Goal: Task Accomplishment & Management: Manage account settings

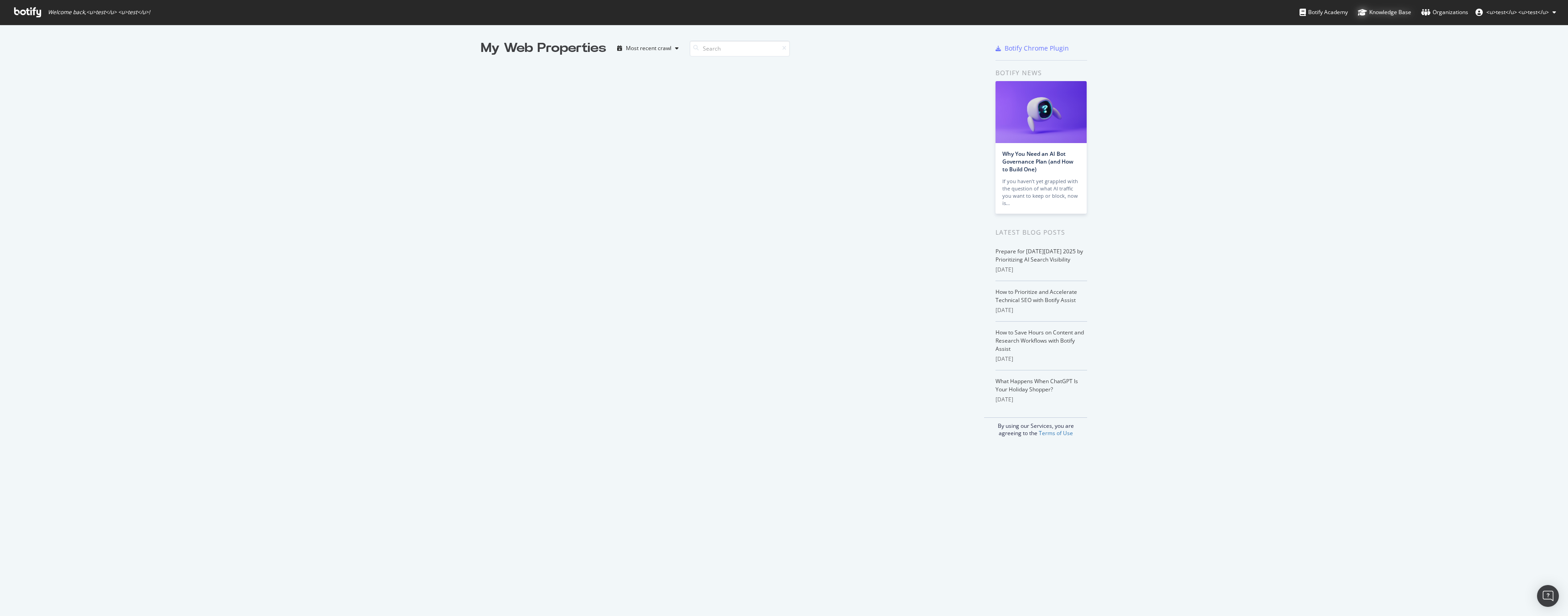
scroll to position [609, 1554]
click at [667, 48] on div "Most recent crawl" at bounding box center [648, 48] width 46 height 6
click at [557, 45] on div "My Web Properties" at bounding box center [543, 48] width 125 height 18
click at [1435, 15] on div "Organizations" at bounding box center [1445, 12] width 47 height 9
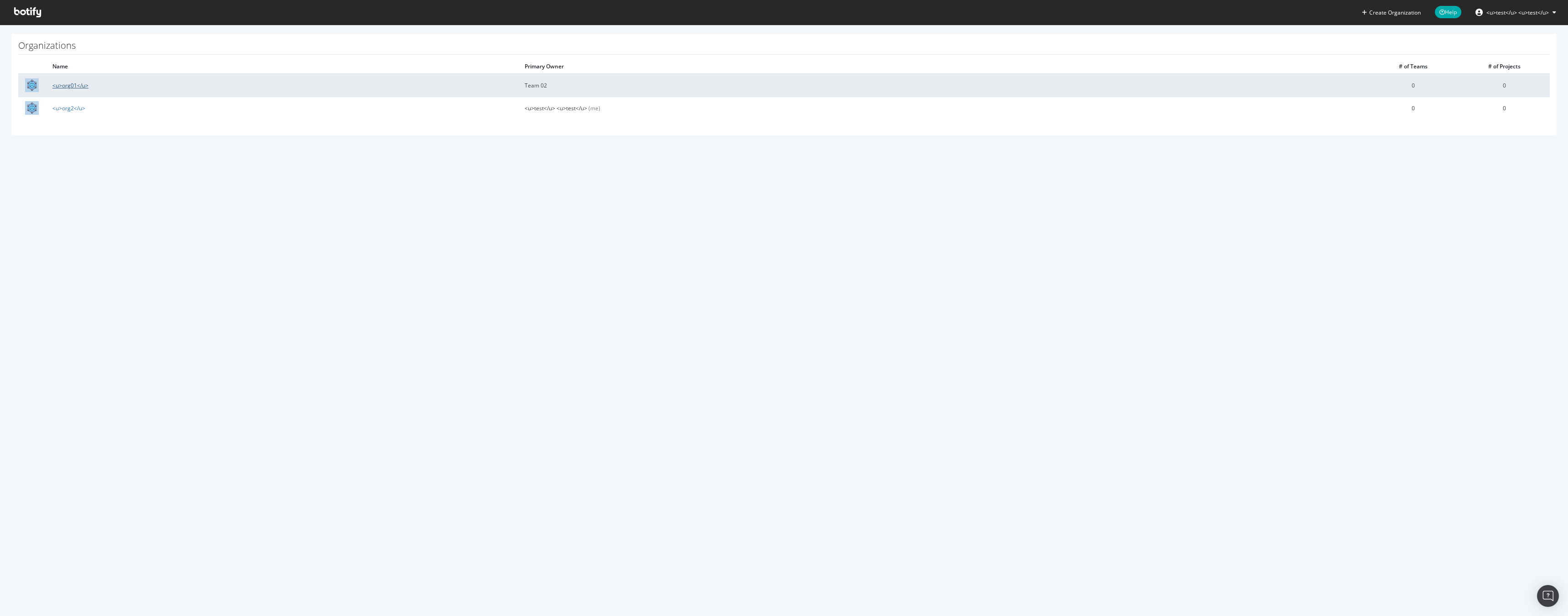
click at [67, 83] on link "<u>org01</u>" at bounding box center [70, 85] width 36 height 8
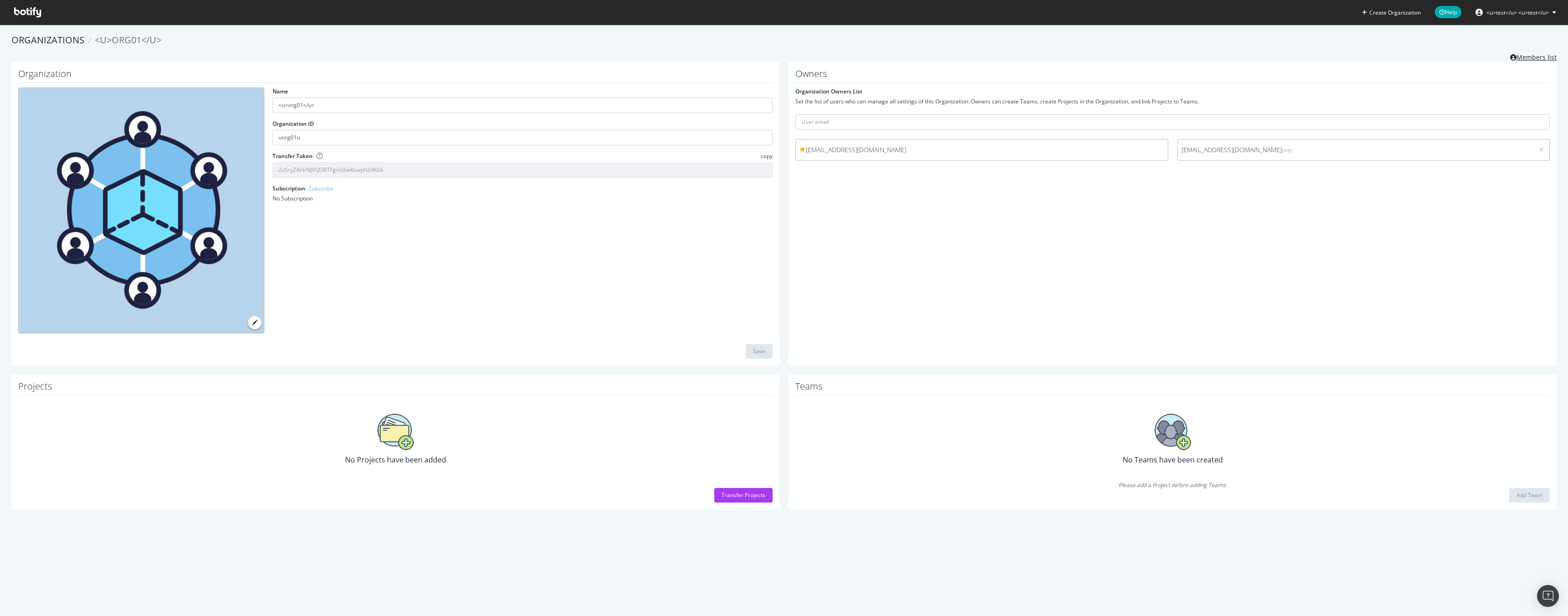
click at [1532, 55] on link "Members list" at bounding box center [1533, 56] width 46 height 11
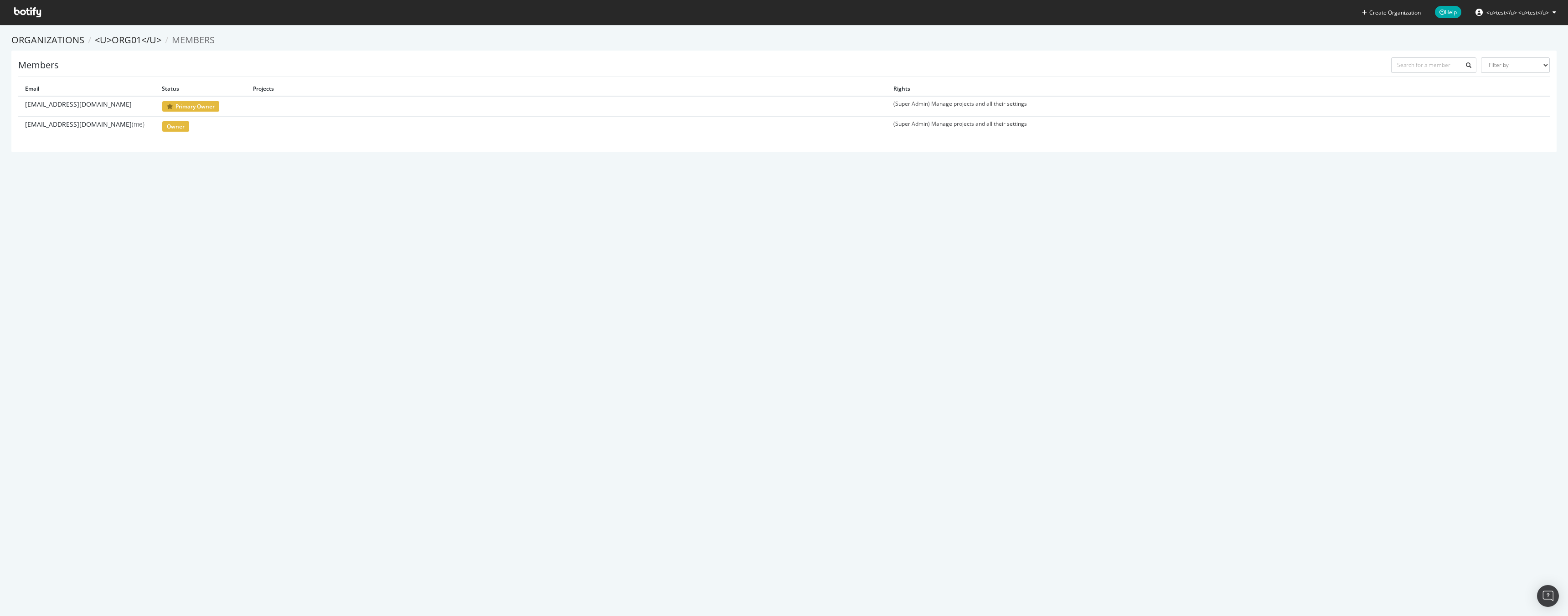
click at [907, 103] on td "(Super Admin) Manage projects and all their settings" at bounding box center [1206, 106] width 640 height 20
click at [1501, 18] on button "<u>test</u> <u>test</u>" at bounding box center [1515, 12] width 95 height 15
click at [15, 9] on icon at bounding box center [27, 13] width 27 height 10
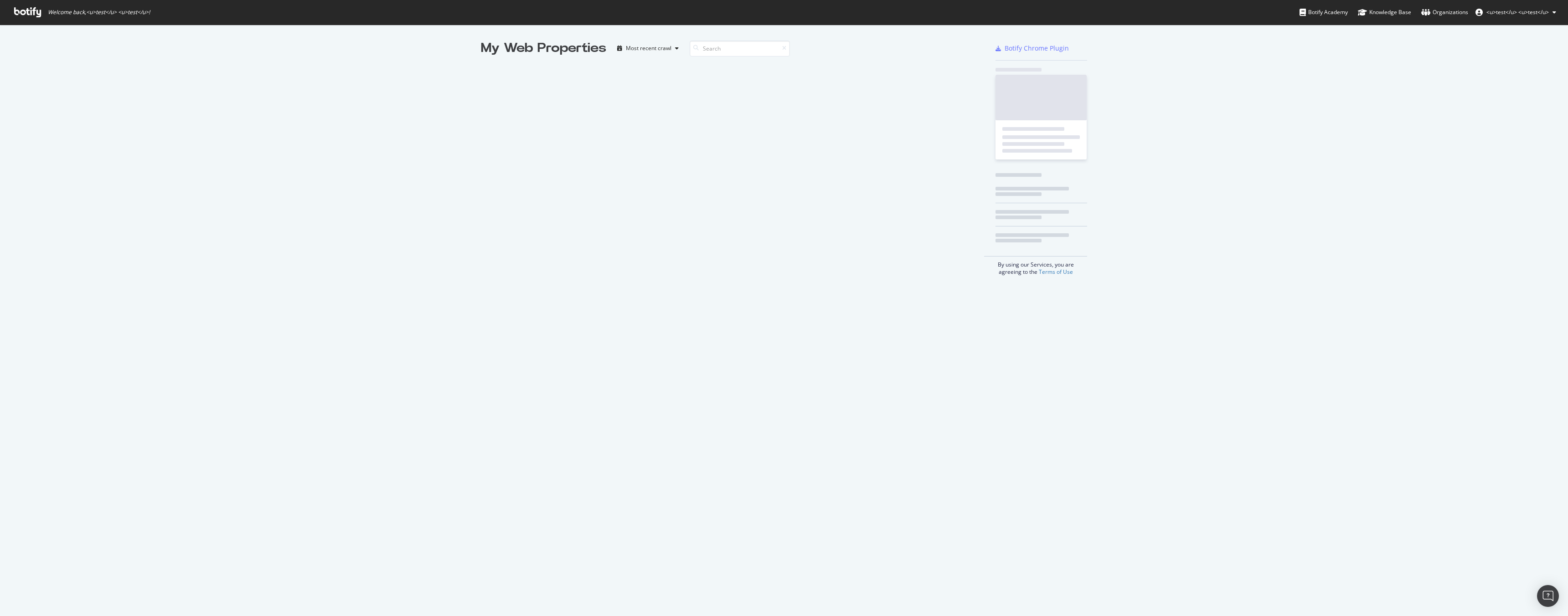
scroll to position [609, 1554]
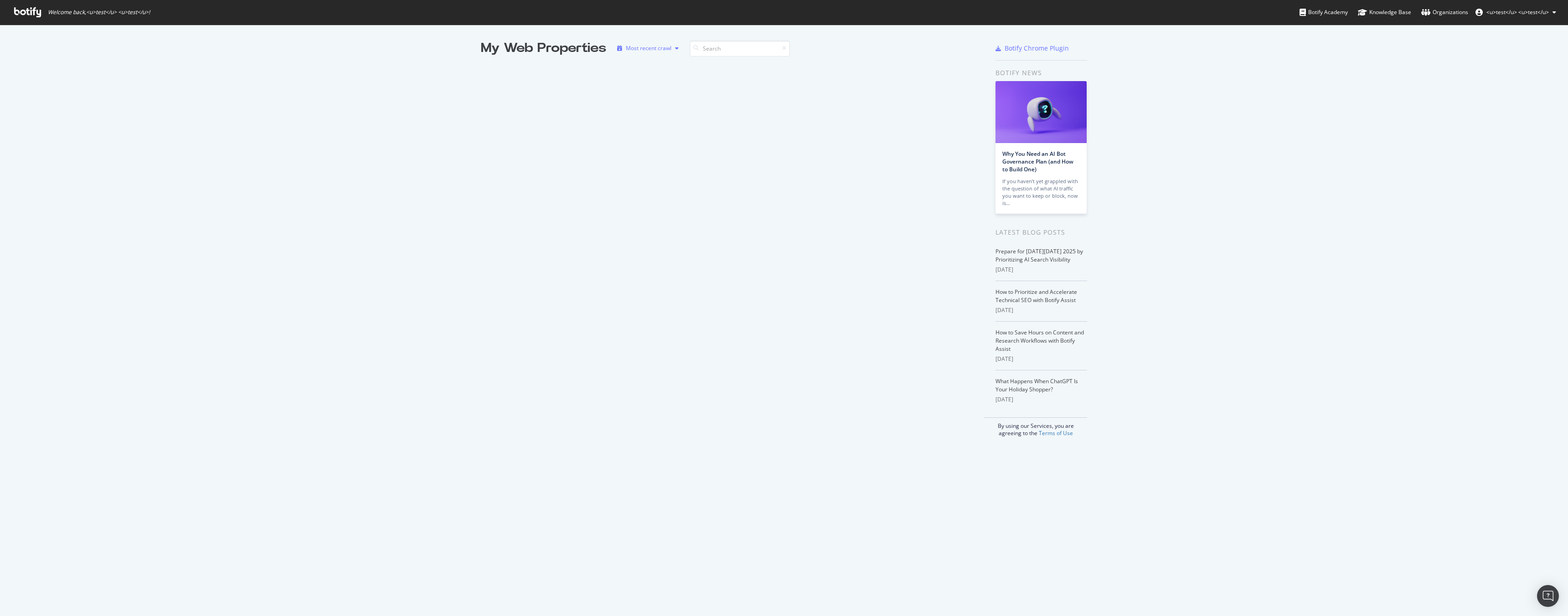
click at [638, 48] on div "Most recent crawl" at bounding box center [648, 48] width 46 height 6
click at [646, 80] on div "Alphabetical order" at bounding box center [657, 79] width 47 height 8
drag, startPoint x: 550, startPoint y: 46, endPoint x: 485, endPoint y: 57, distance: 65.9
click at [550, 46] on div "My Web Properties" at bounding box center [543, 48] width 125 height 18
click at [129, 14] on span "Welcome back, <u>test</u> <u>test</u> !" at bounding box center [99, 13] width 102 height 8
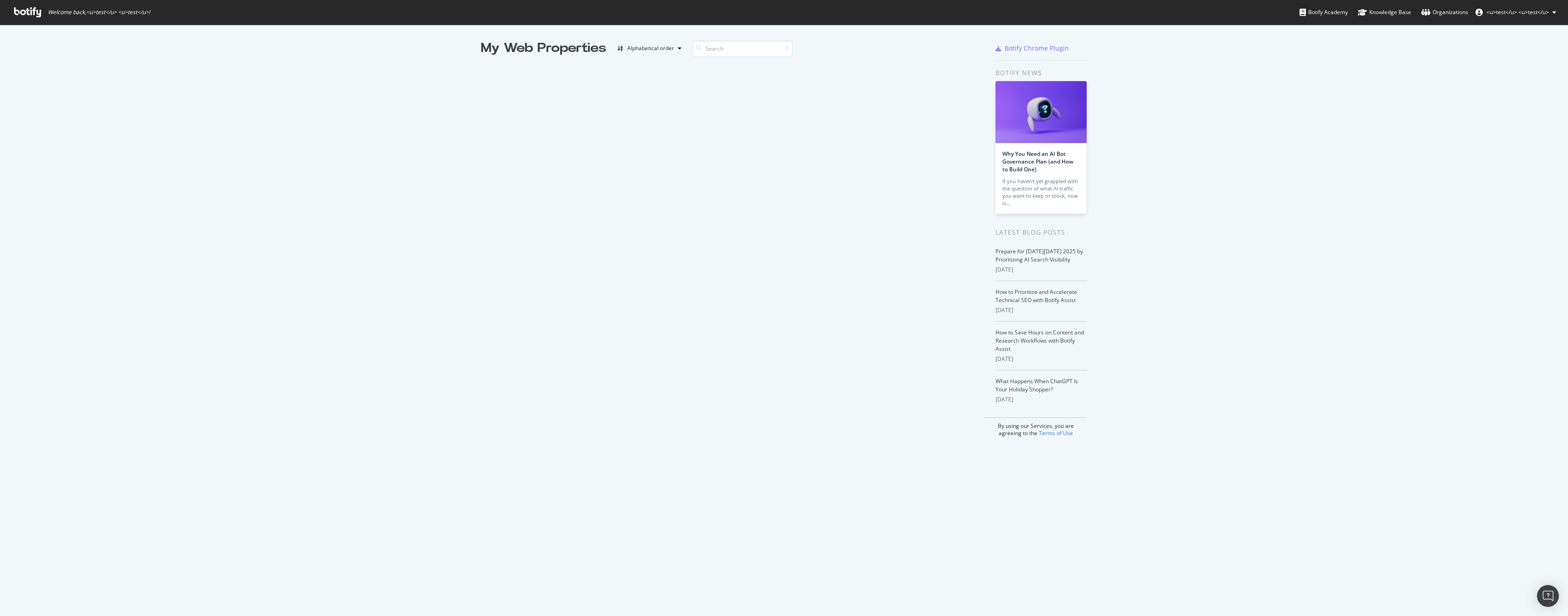
click at [28, 12] on icon at bounding box center [27, 13] width 27 height 10
click at [1441, 18] on link "Organizations" at bounding box center [1445, 12] width 47 height 25
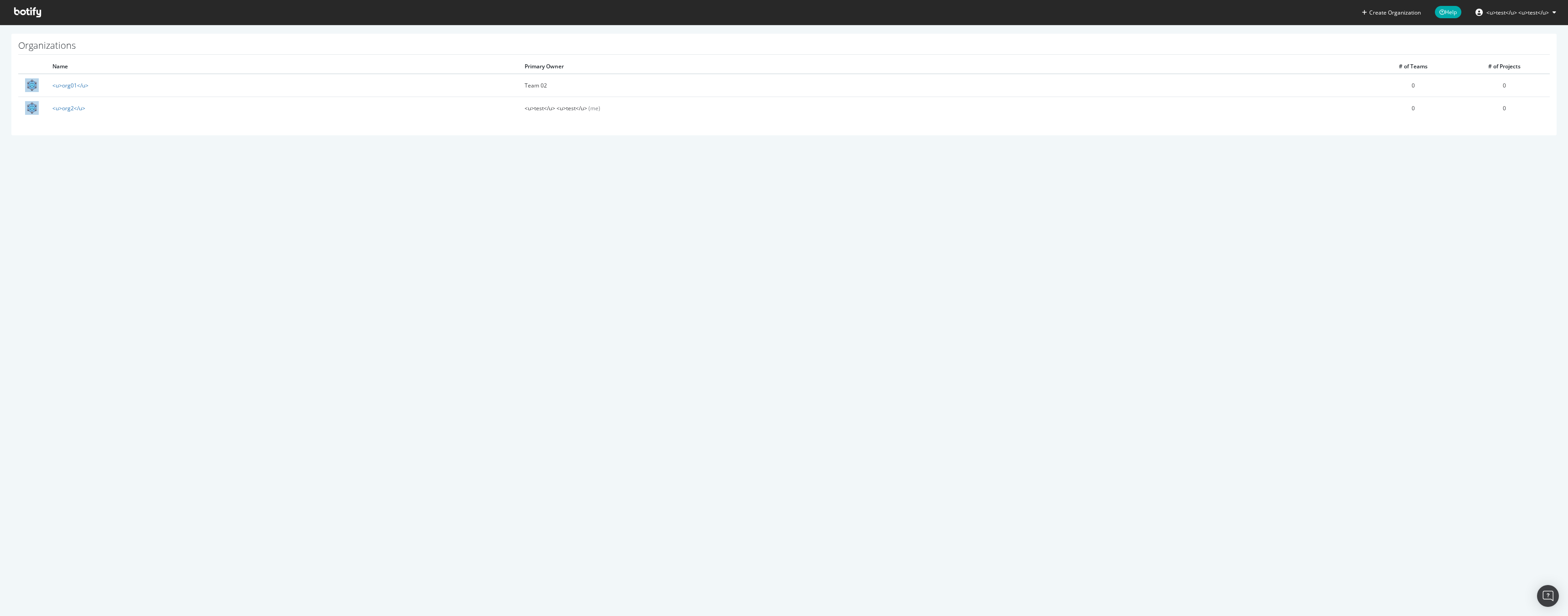
click at [1538, 9] on span "<u>test</u> <u>test</u>" at bounding box center [1517, 13] width 63 height 8
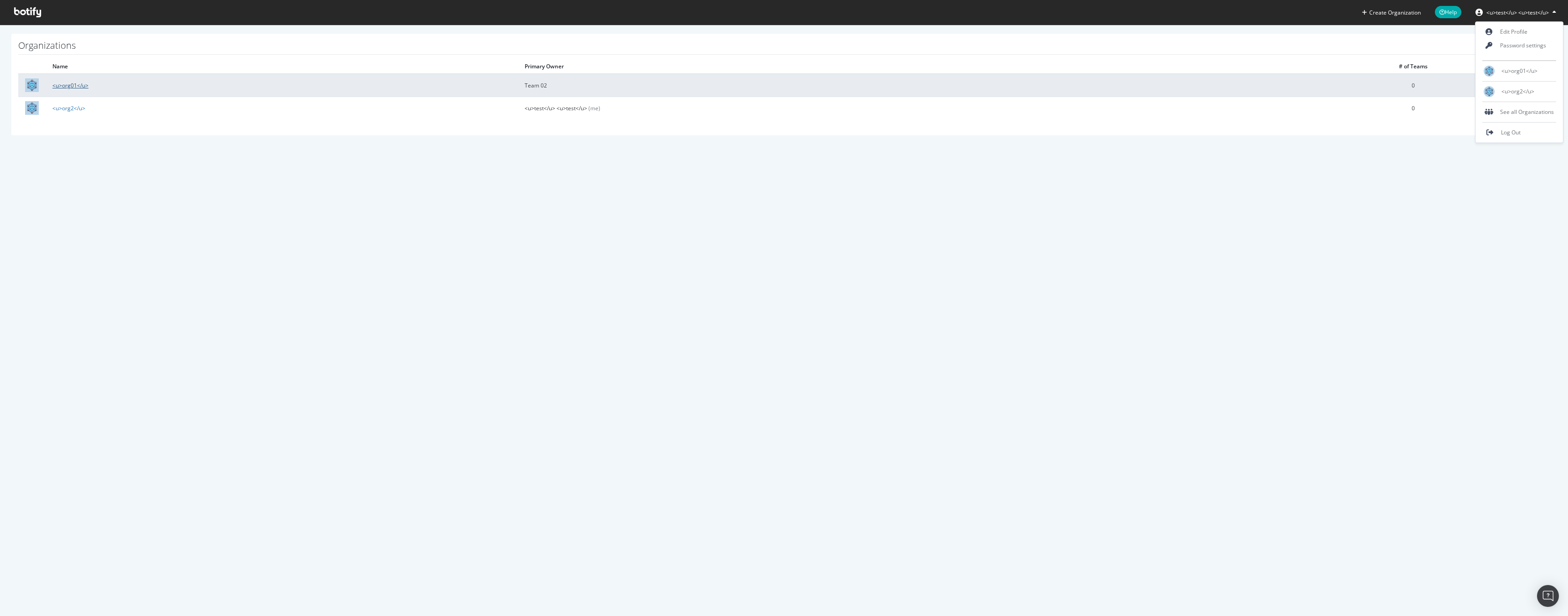
click at [68, 83] on link "<u>org01</u>" at bounding box center [70, 85] width 36 height 8
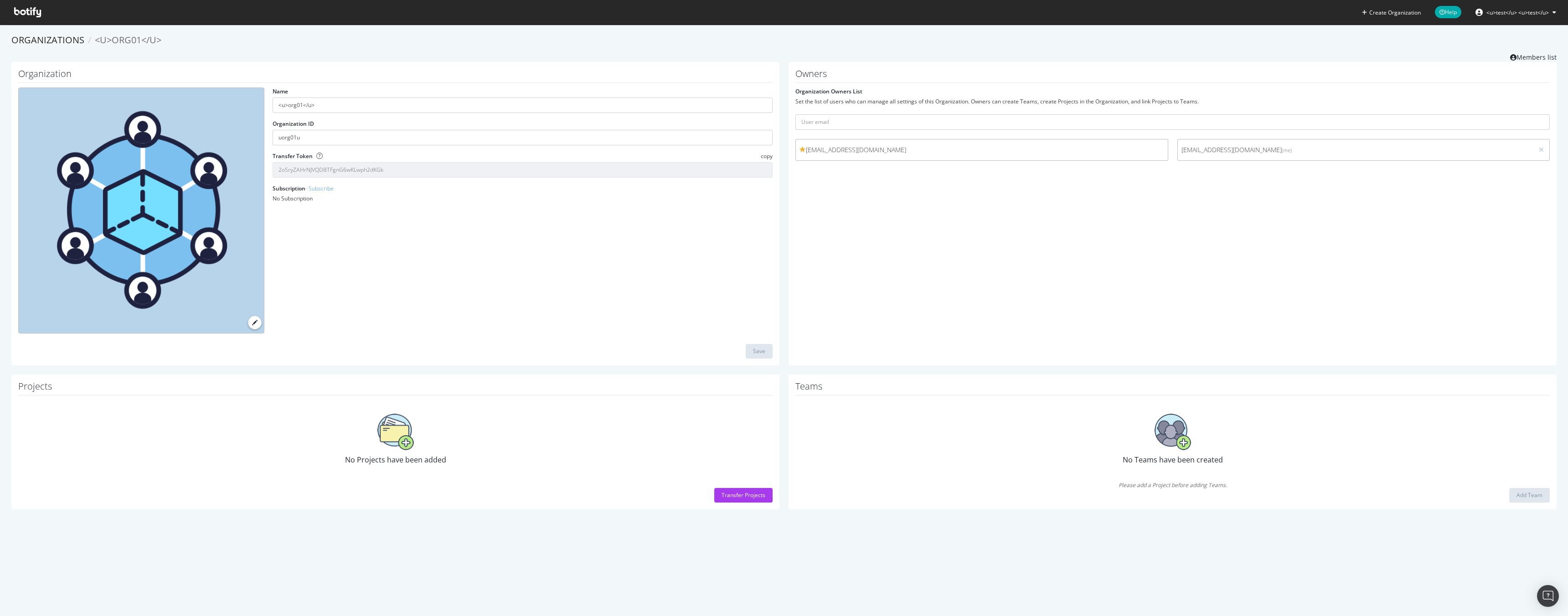
click at [424, 443] on div "No Projects have been added" at bounding box center [395, 439] width 754 height 79
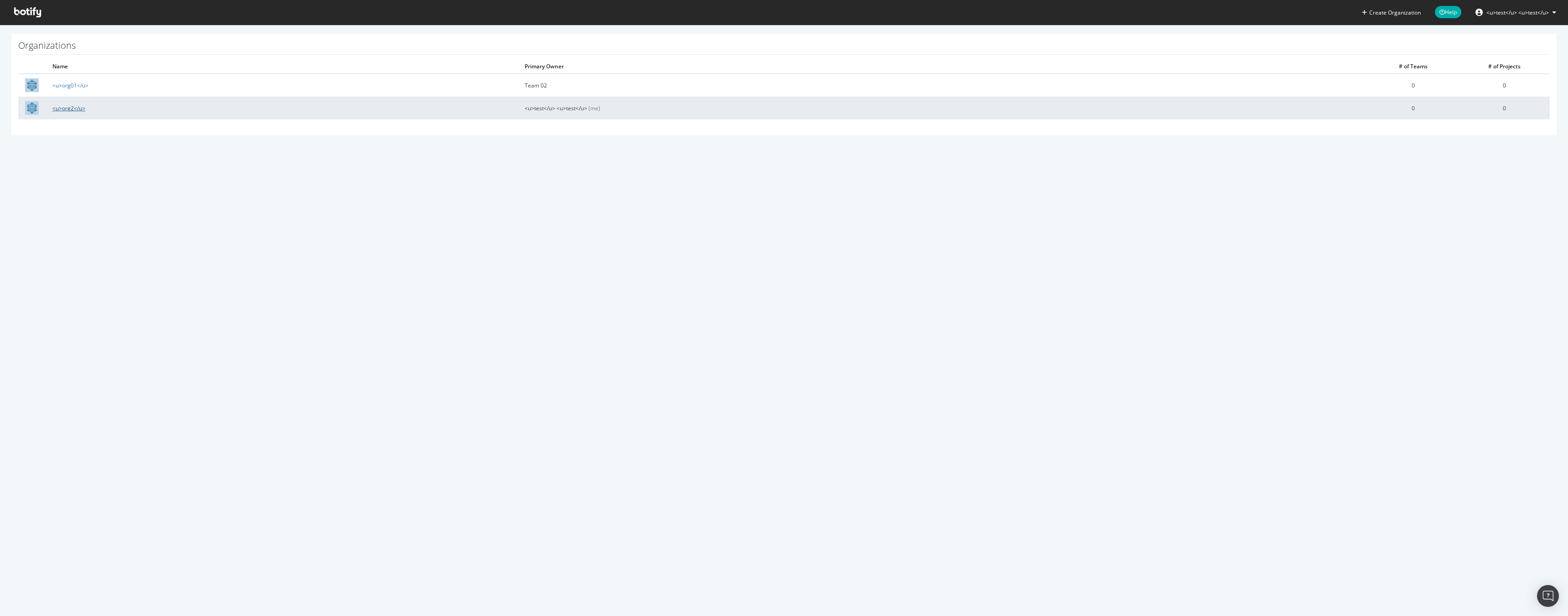
click at [62, 106] on link "<u>org2</u>" at bounding box center [69, 108] width 33 height 8
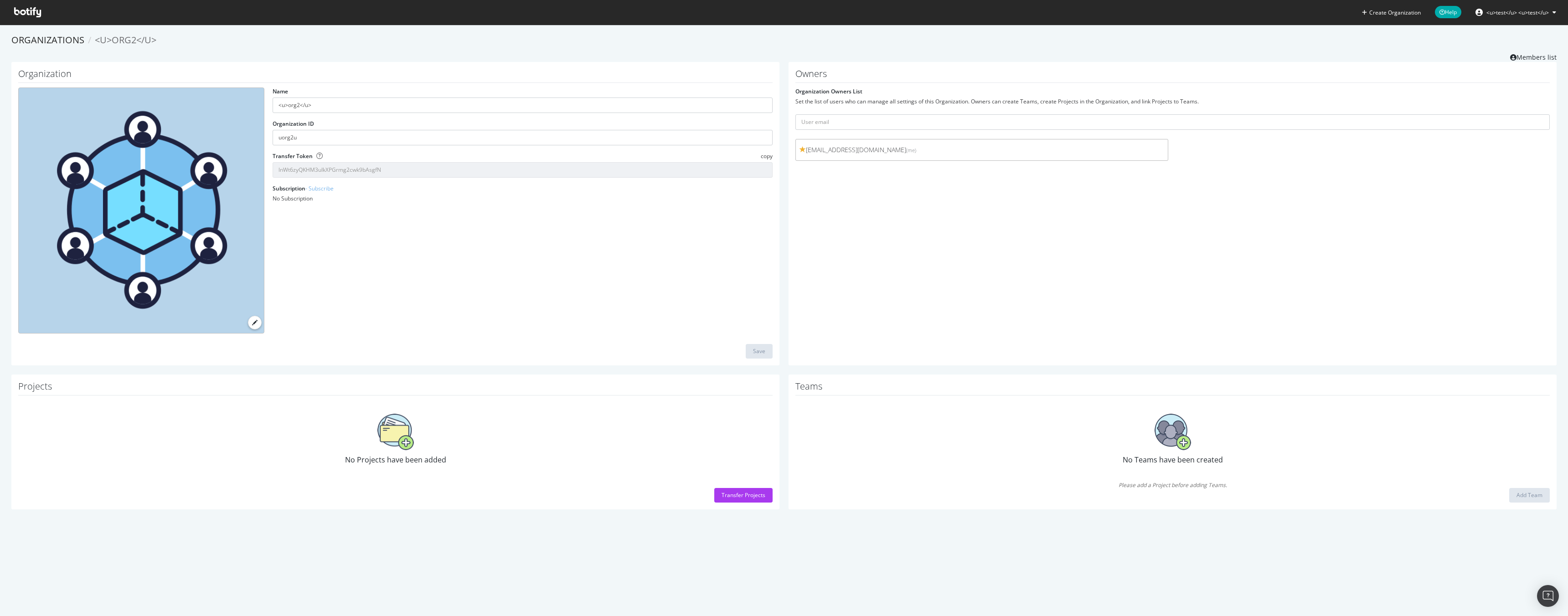
click at [396, 439] on img at bounding box center [396, 432] width 37 height 37
click at [749, 495] on div "Transfer Projects" at bounding box center [743, 495] width 44 height 8
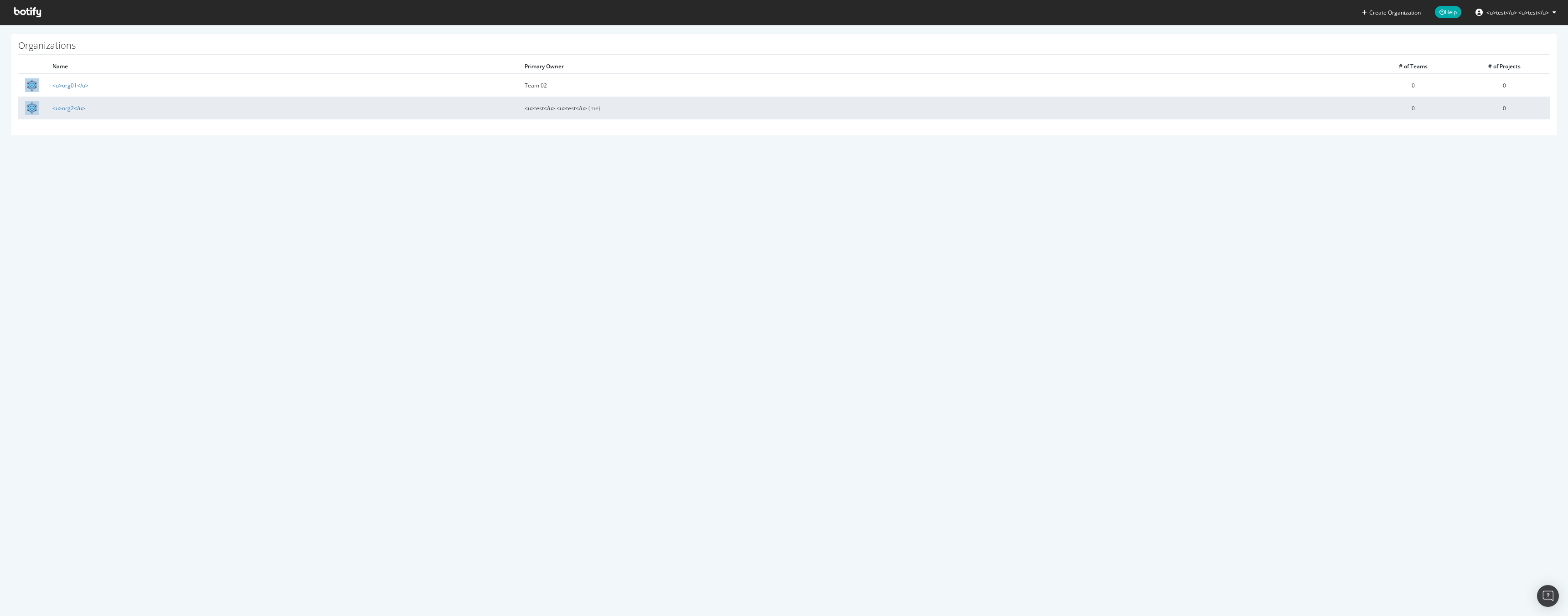
click at [87, 106] on td "<u>org2</u>" at bounding box center [282, 108] width 472 height 23
click at [75, 109] on link "<u>org2</u>" at bounding box center [69, 108] width 33 height 8
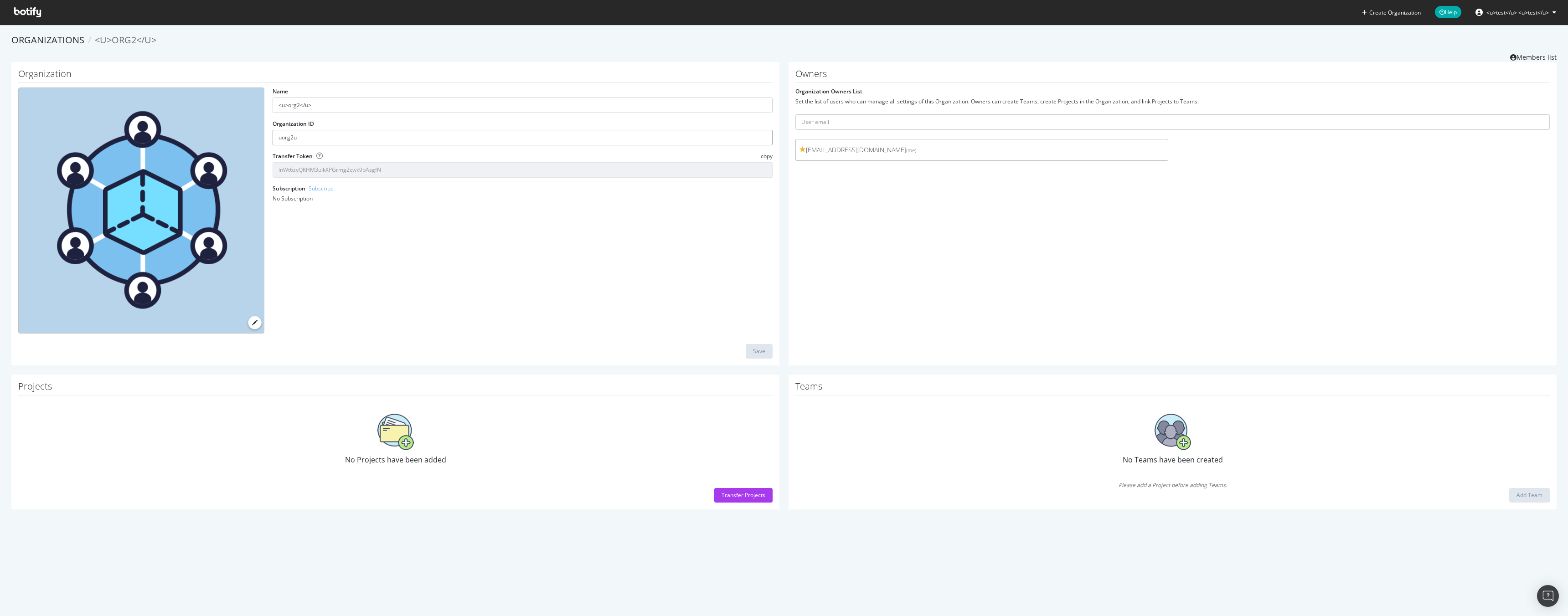
click at [389, 130] on input "uorg2u" at bounding box center [522, 137] width 500 height 15
click at [376, 172] on input "lnWt6zyQKHM3uIkXPGrmg2cwk9bAsgfN" at bounding box center [522, 170] width 500 height 15
click at [344, 139] on input "uorg2u" at bounding box center [522, 137] width 500 height 15
click at [252, 321] on span at bounding box center [255, 322] width 6 height 6
click at [0, 0] on input "file" at bounding box center [0, 0] width 0 height 0
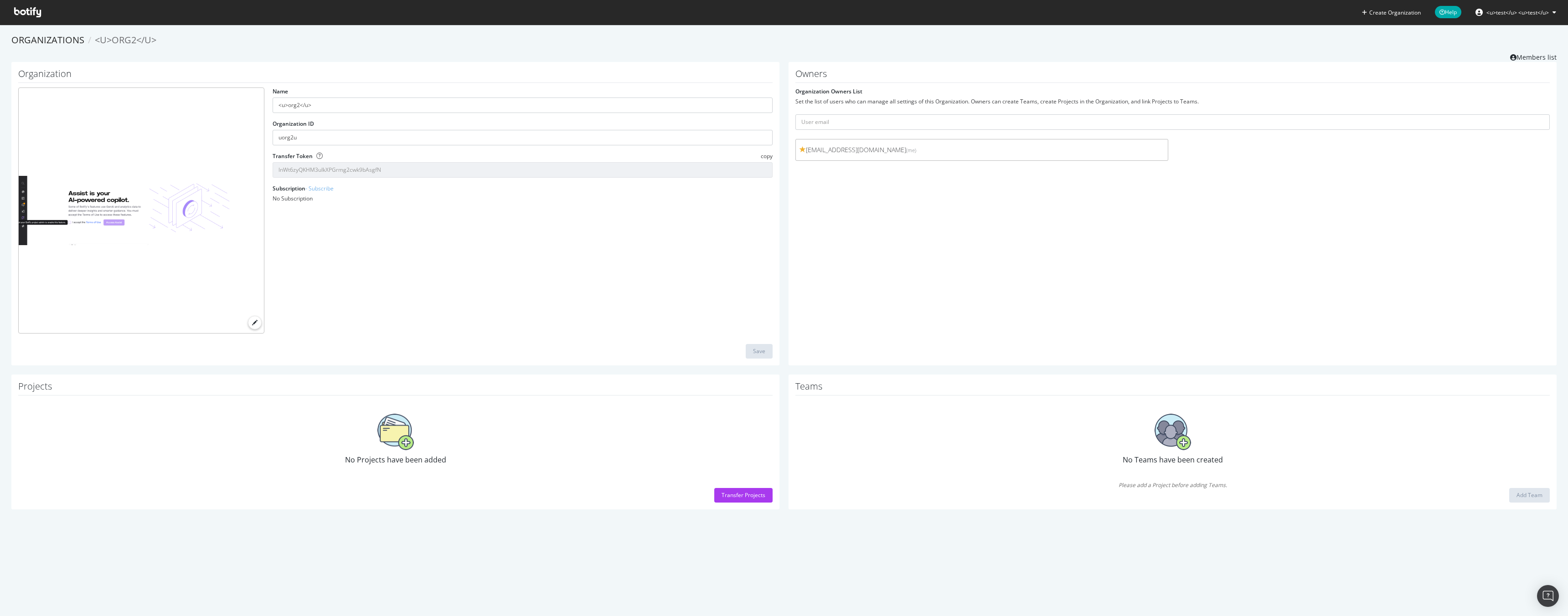
click at [253, 321] on span at bounding box center [255, 322] width 6 height 6
click at [0, 0] on input "file" at bounding box center [0, 0] width 0 height 0
click at [250, 321] on label at bounding box center [255, 323] width 14 height 14
click at [0, 0] on input "file" at bounding box center [0, 0] width 0 height 0
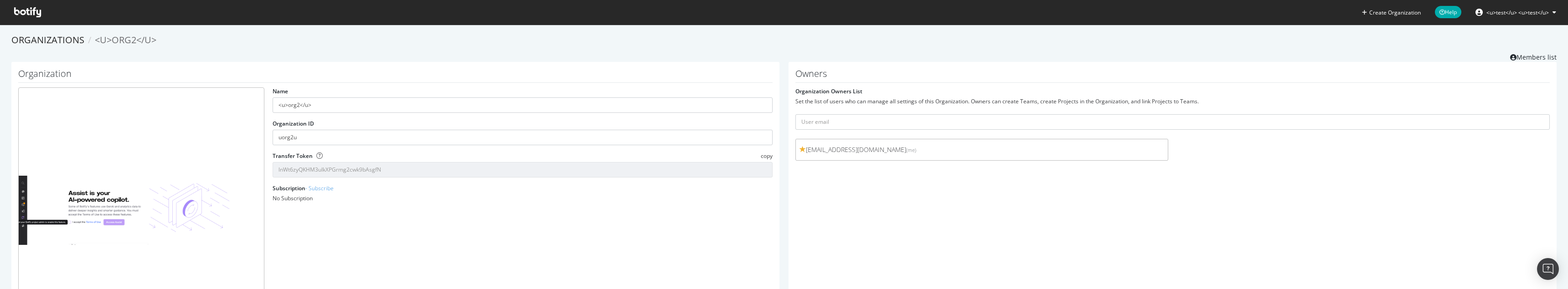
click at [1085, 149] on span "[EMAIL_ADDRESS][DOMAIN_NAME] (me)" at bounding box center [982, 150] width 365 height 9
click at [1064, 139] on div "[EMAIL_ADDRESS][DOMAIN_NAME] (me)" at bounding box center [982, 150] width 373 height 22
click at [1004, 120] on input "text" at bounding box center [1172, 122] width 754 height 15
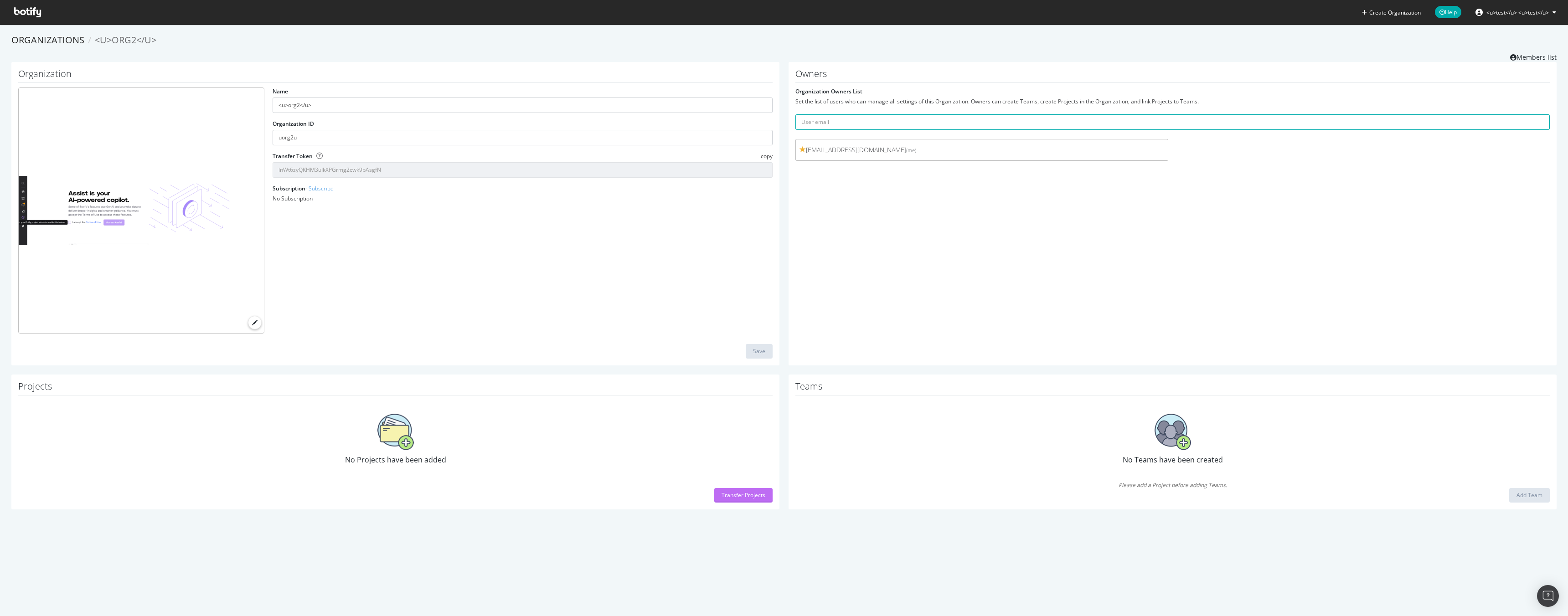
click at [739, 289] on div "Transfer Projects" at bounding box center [743, 496] width 44 height 14
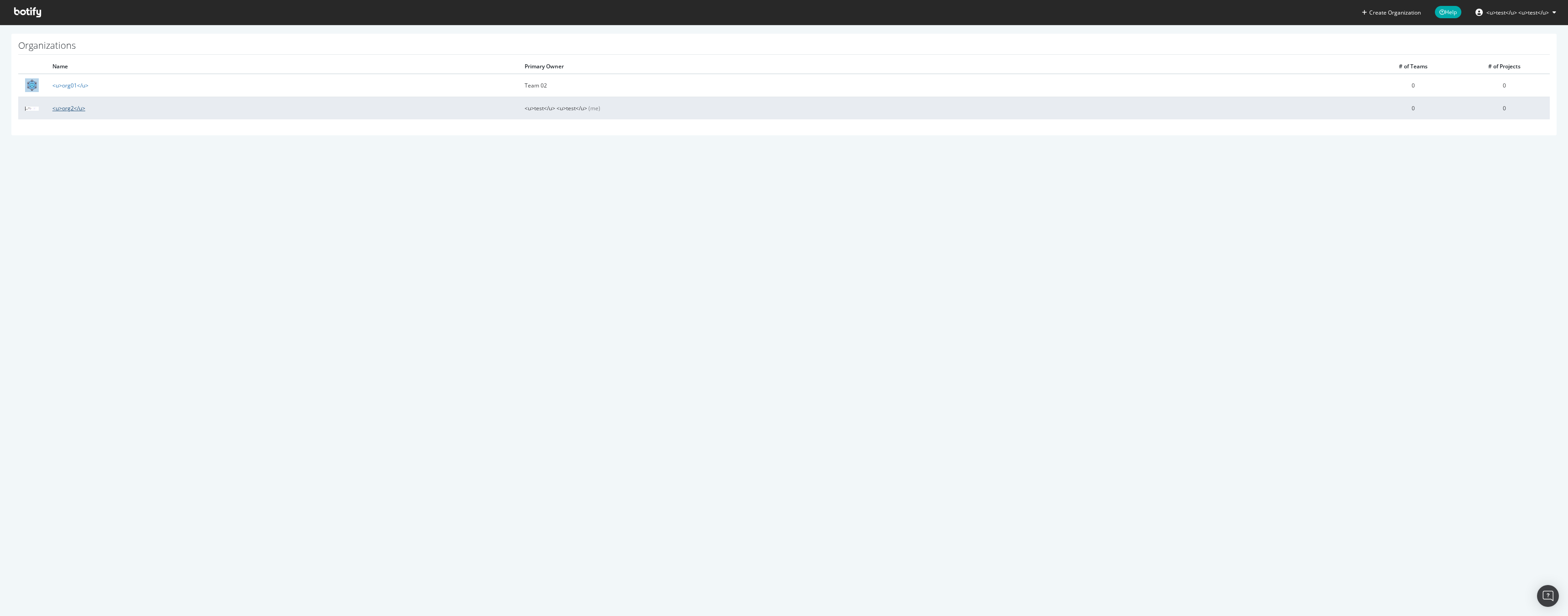
click at [77, 110] on link "<u>org2</u>" at bounding box center [69, 108] width 33 height 8
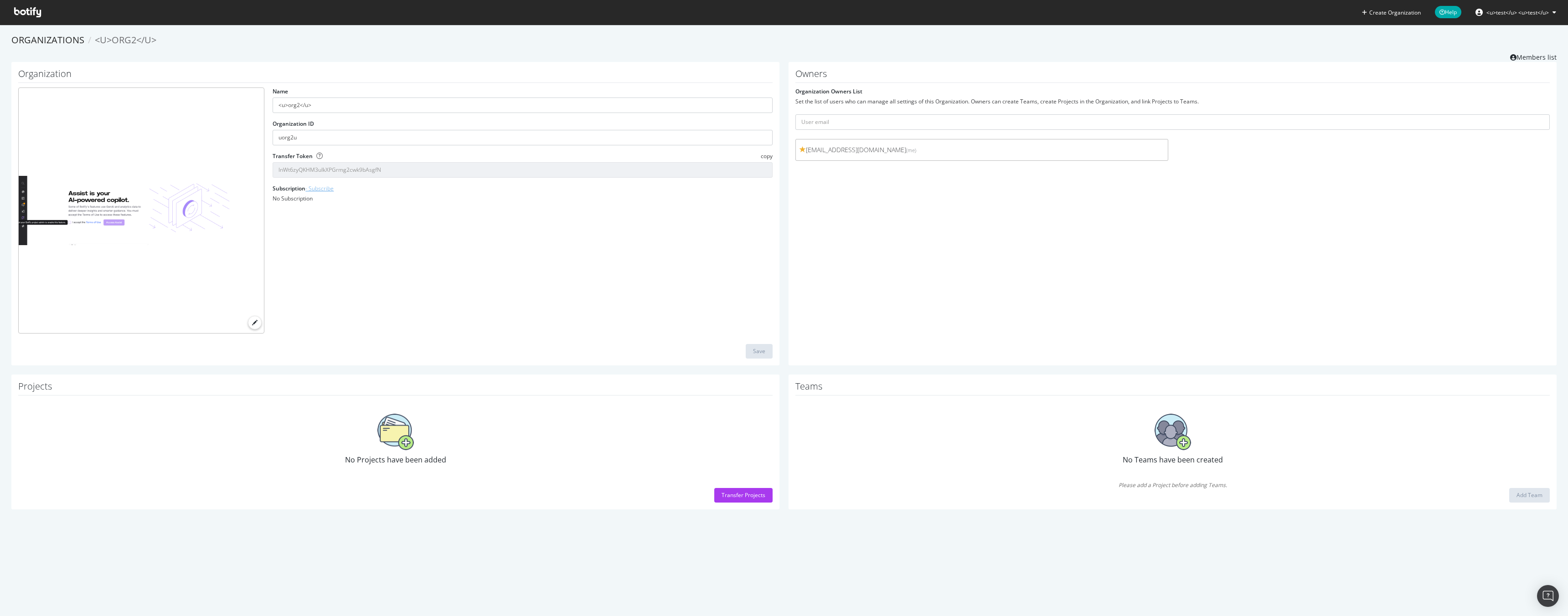
click at [321, 189] on link "- Subscribe" at bounding box center [319, 188] width 28 height 8
click at [316, 154] on icon at bounding box center [319, 156] width 6 height 6
click at [1550, 10] on button "<u>test</u> <u>test</u>" at bounding box center [1515, 12] width 95 height 15
click at [1513, 132] on span "Log Out" at bounding box center [1510, 132] width 20 height 8
